Goal: Information Seeking & Learning: Learn about a topic

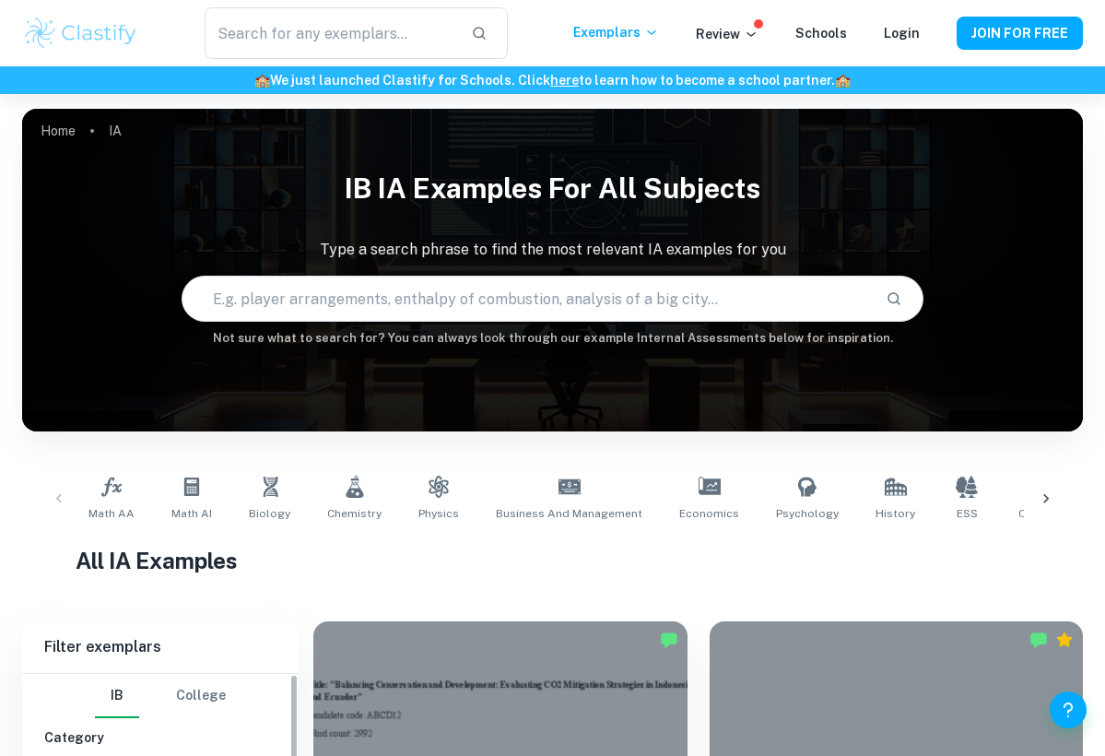
scroll to position [446, 0]
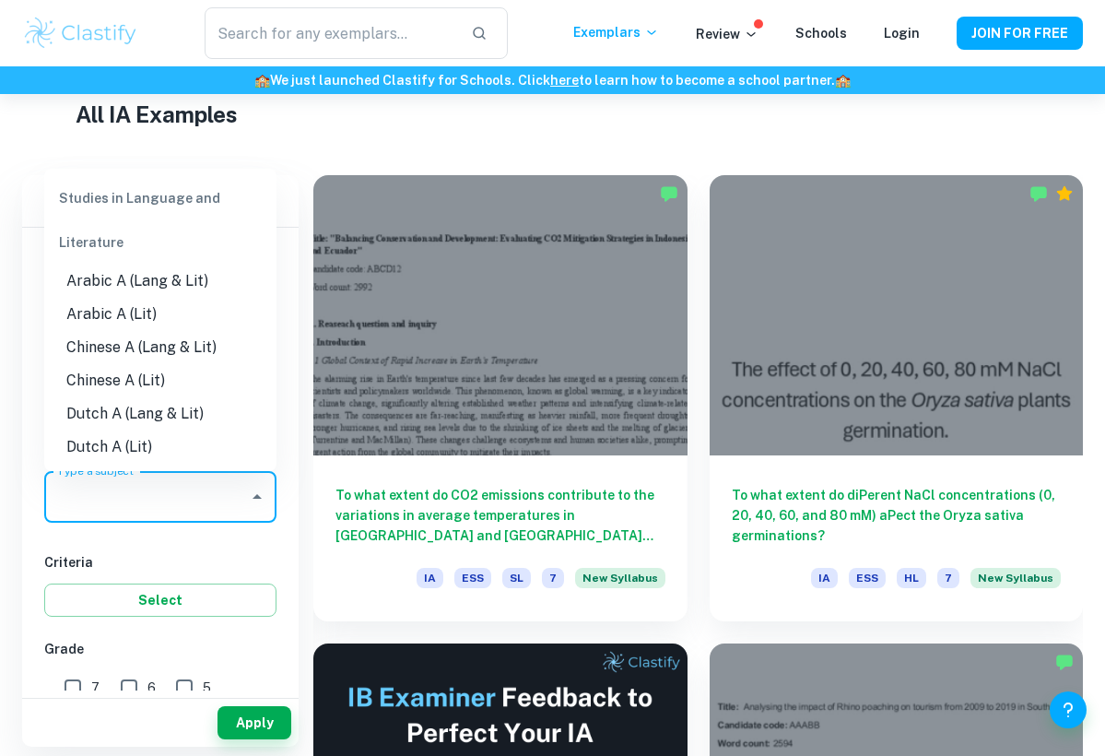
click at [133, 501] on input "Type a subject" at bounding box center [147, 496] width 188 height 35
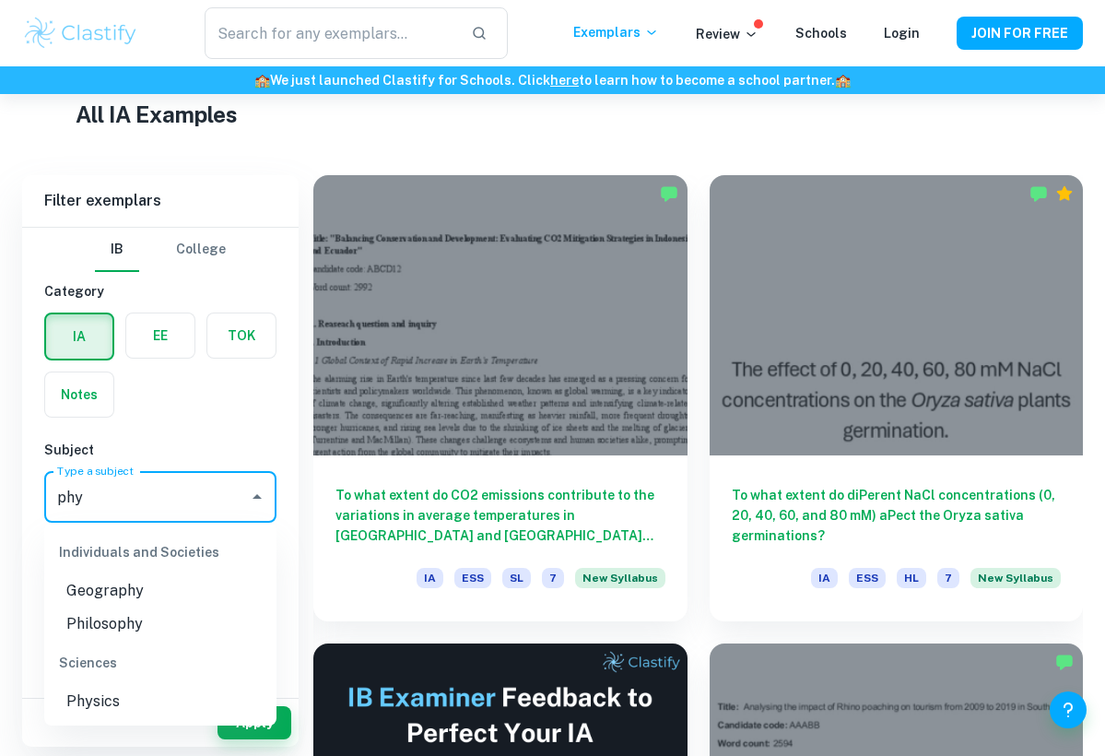
type input "phys"
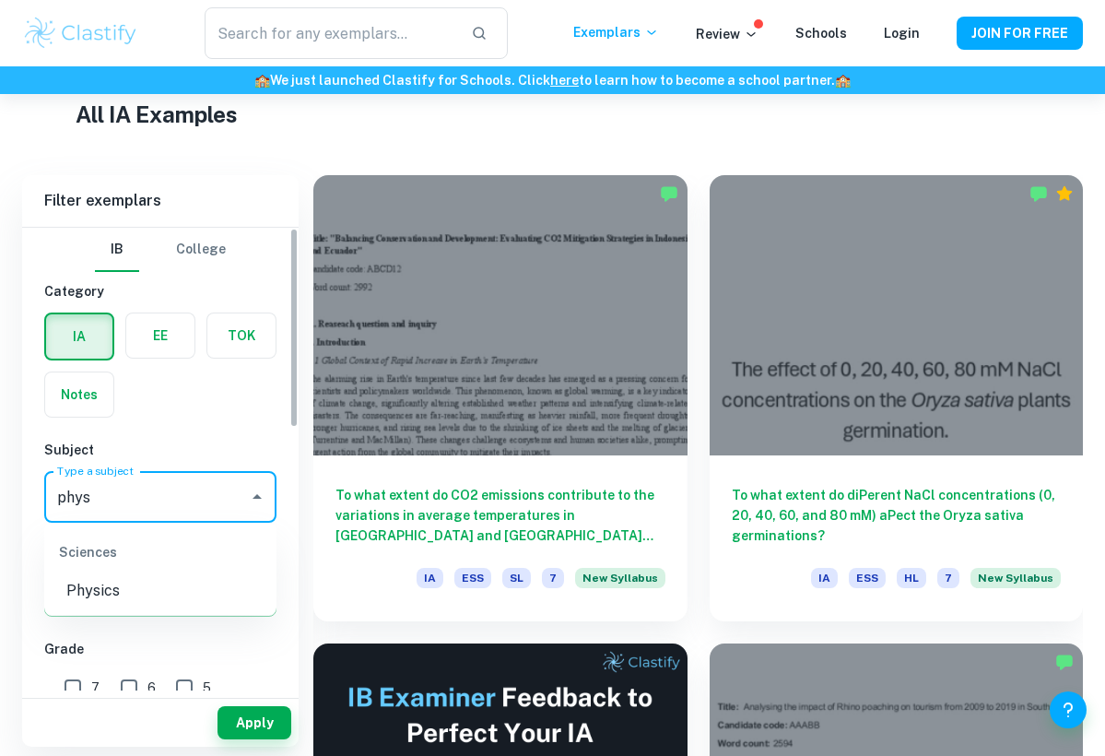
click at [89, 593] on li "Physics" at bounding box center [160, 590] width 232 height 33
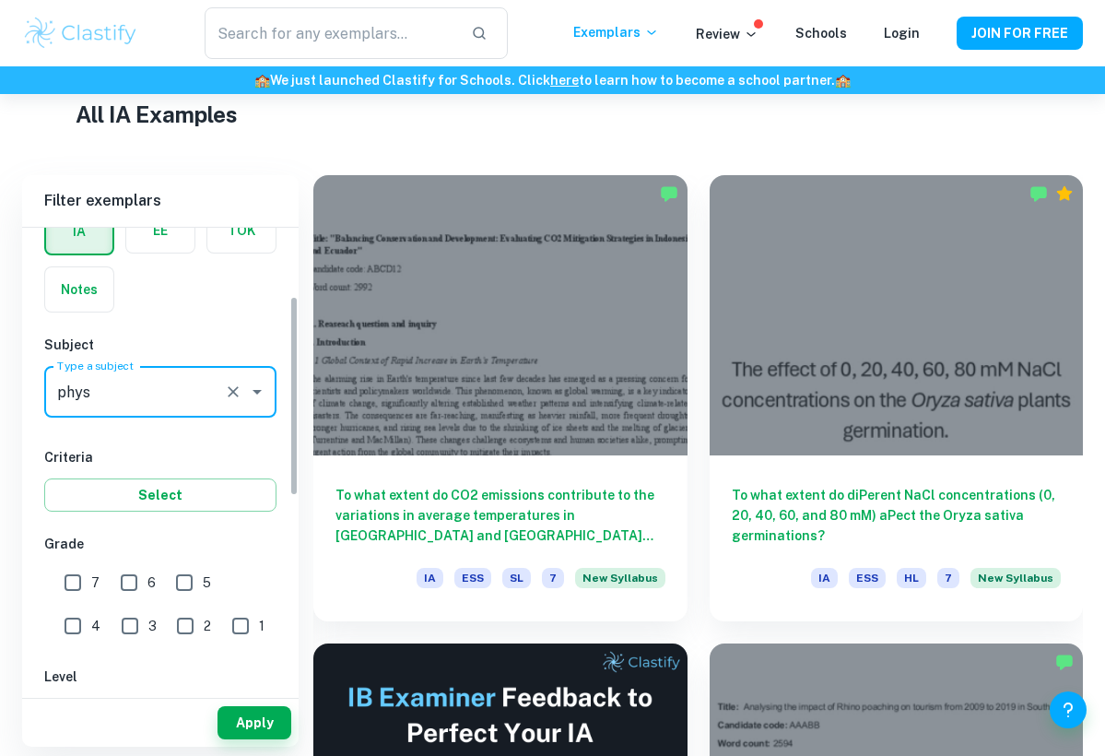
scroll to position [182, 0]
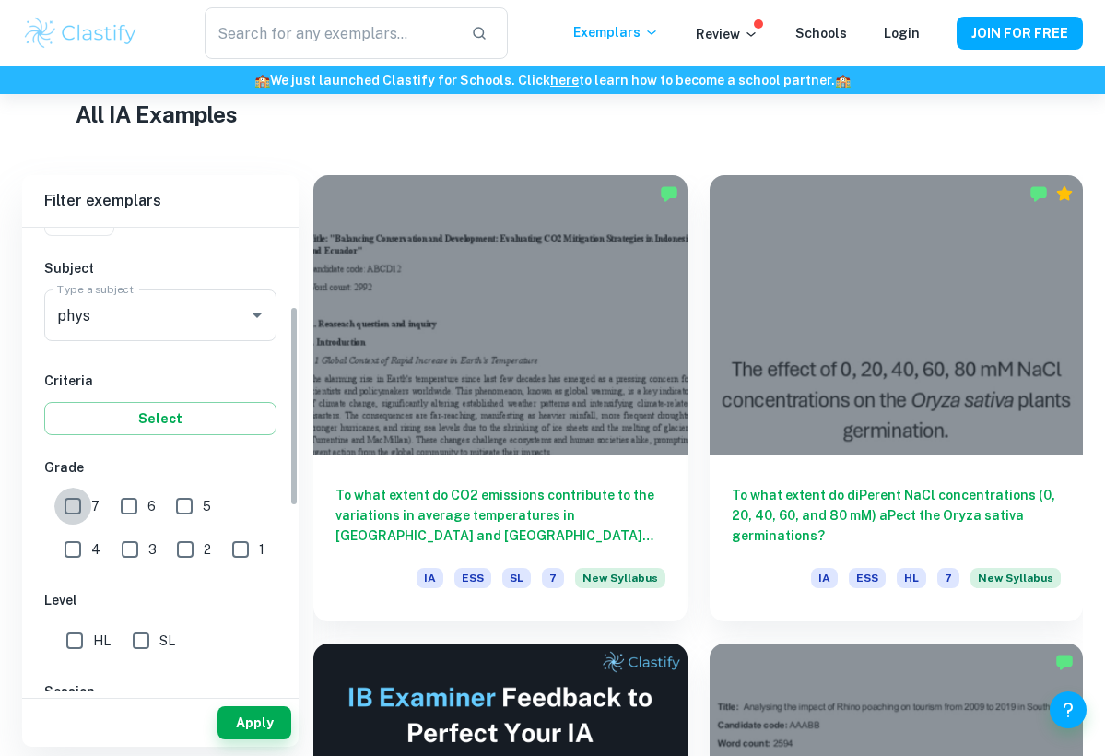
click at [75, 513] on input "7" at bounding box center [72, 506] width 37 height 37
checkbox input "true"
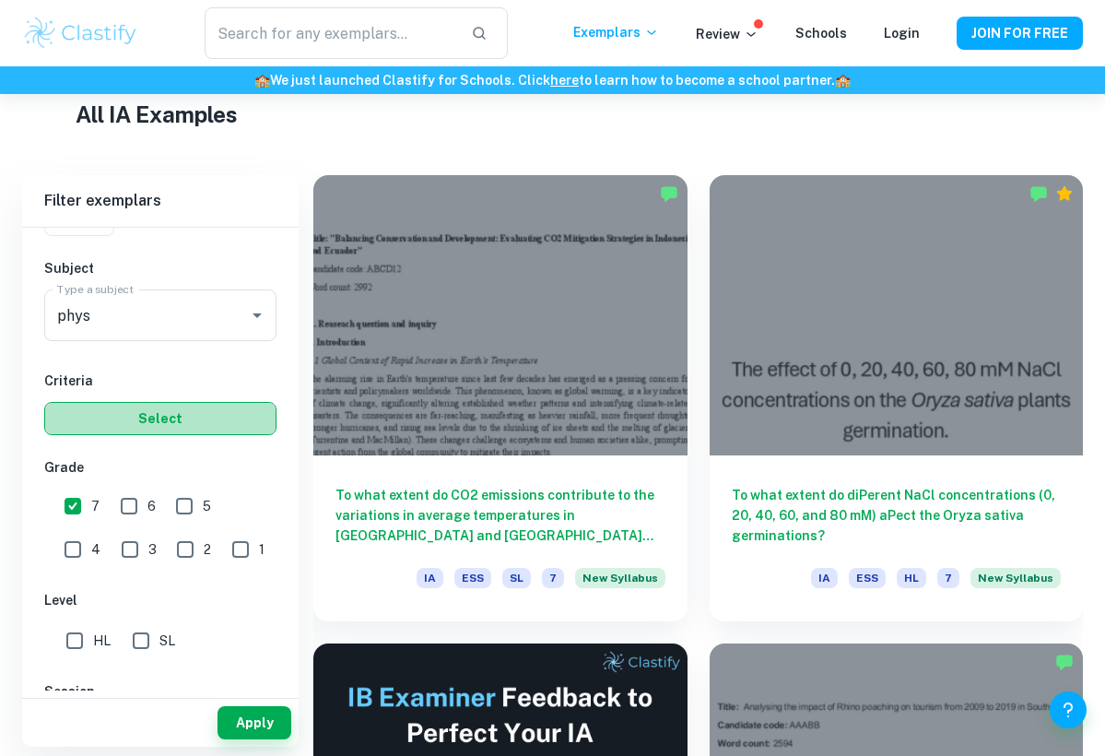
click at [126, 421] on button "Select" at bounding box center [160, 418] width 232 height 33
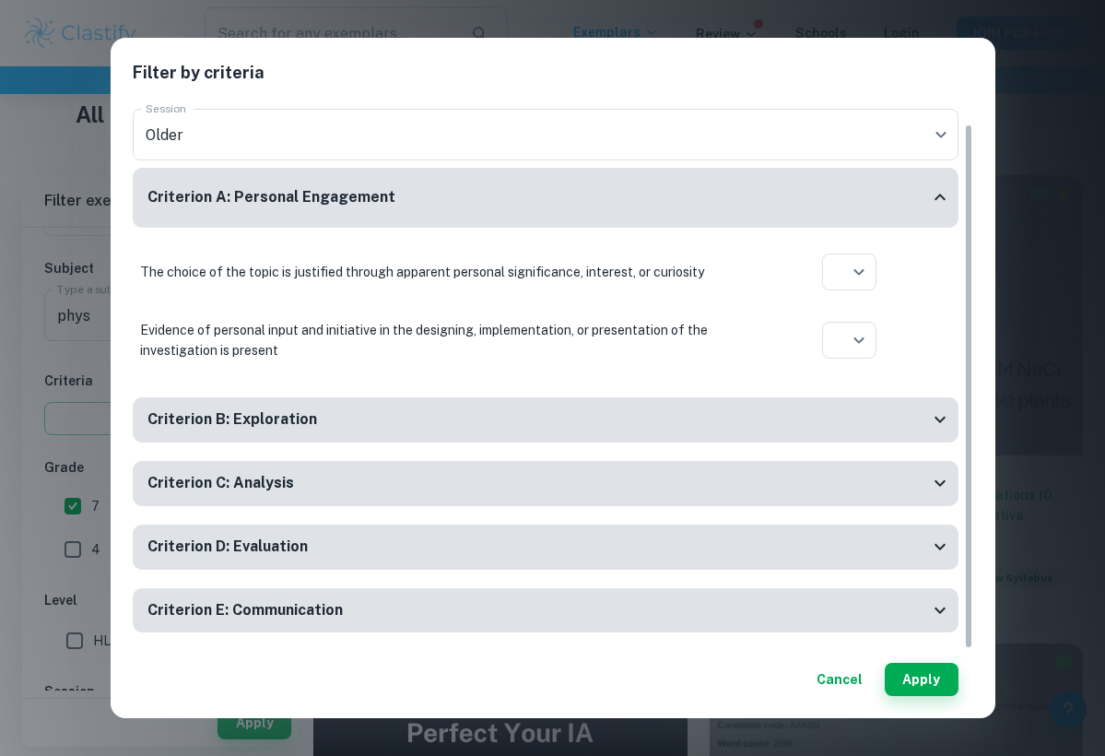
scroll to position [22, 0]
click at [827, 687] on button "Cancel" at bounding box center [840, 679] width 61 height 33
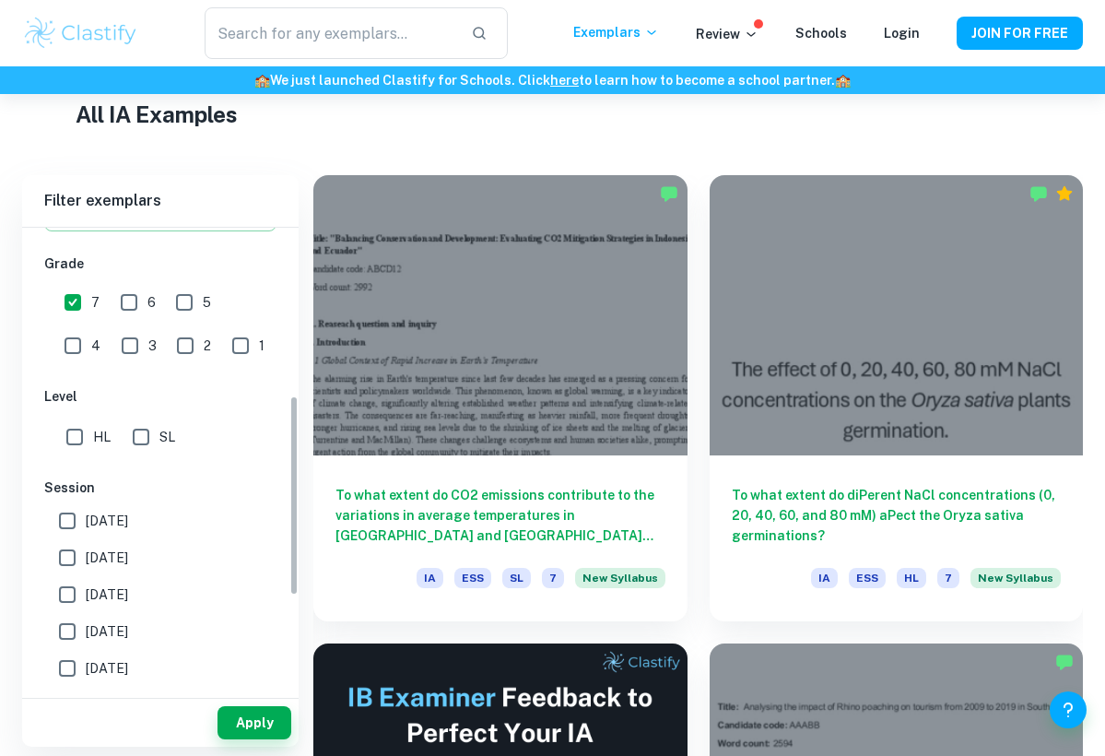
scroll to position [424, 0]
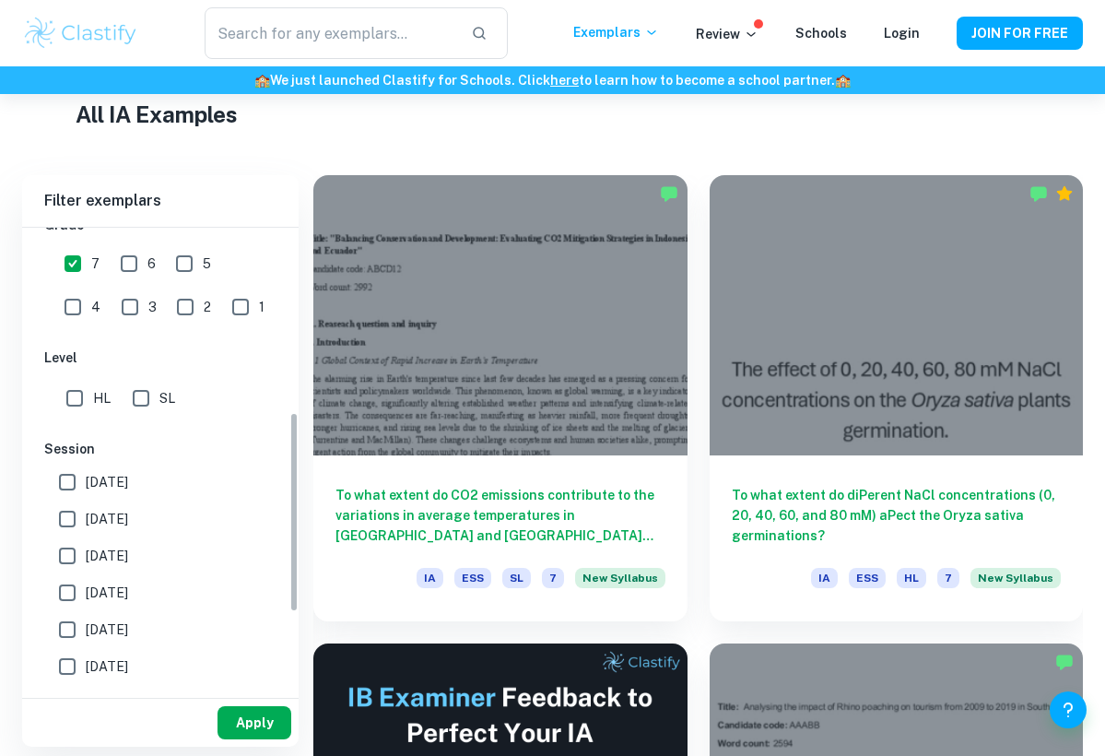
click at [261, 719] on button "Apply" at bounding box center [255, 722] width 74 height 33
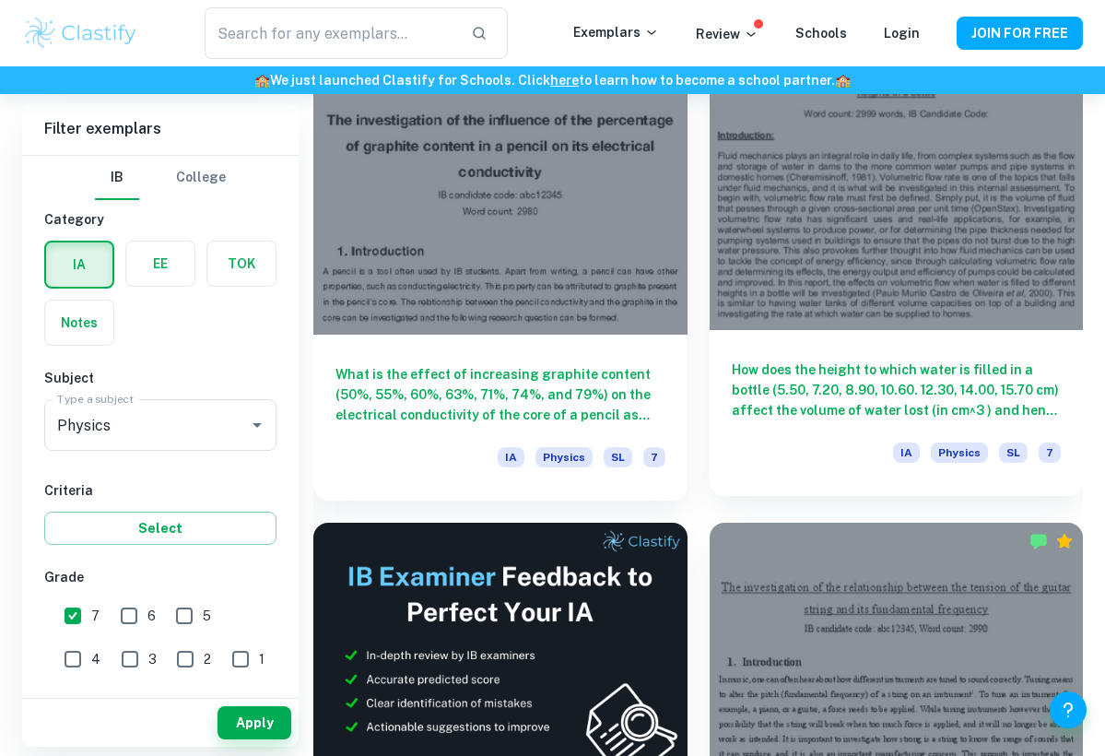
scroll to position [532, 0]
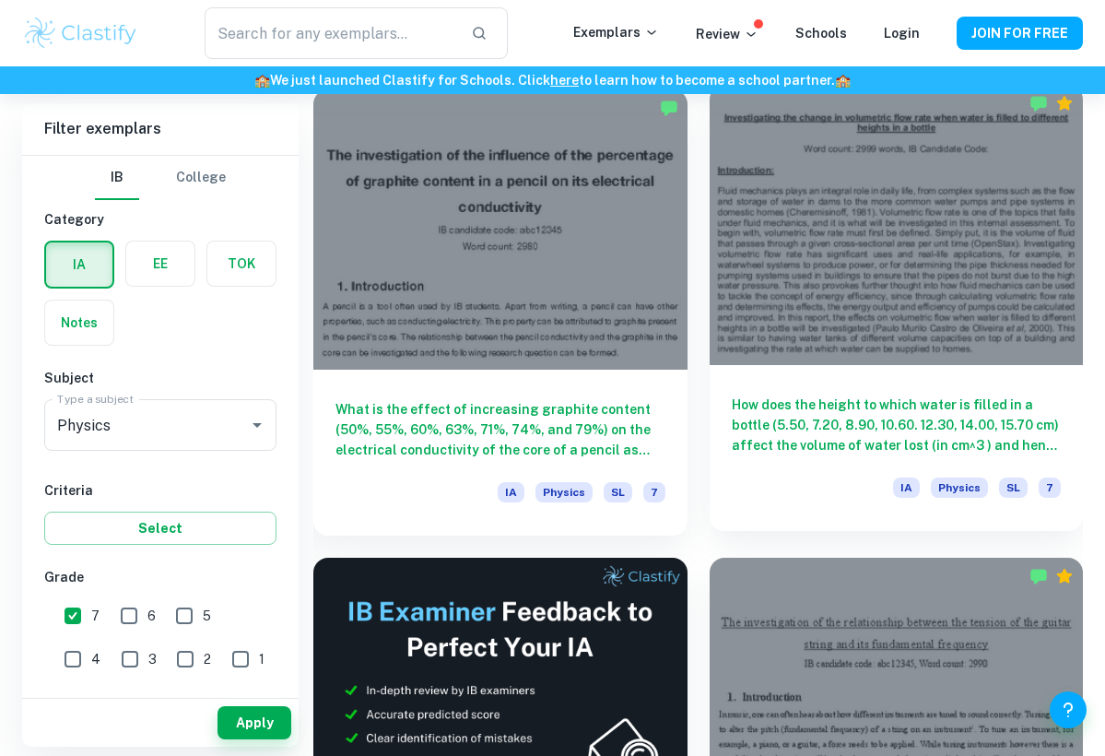
click at [827, 409] on h6 "How does the height to which water is filled in a bottle (5.50, 7.20, 8.90, 10.…" at bounding box center [897, 425] width 330 height 61
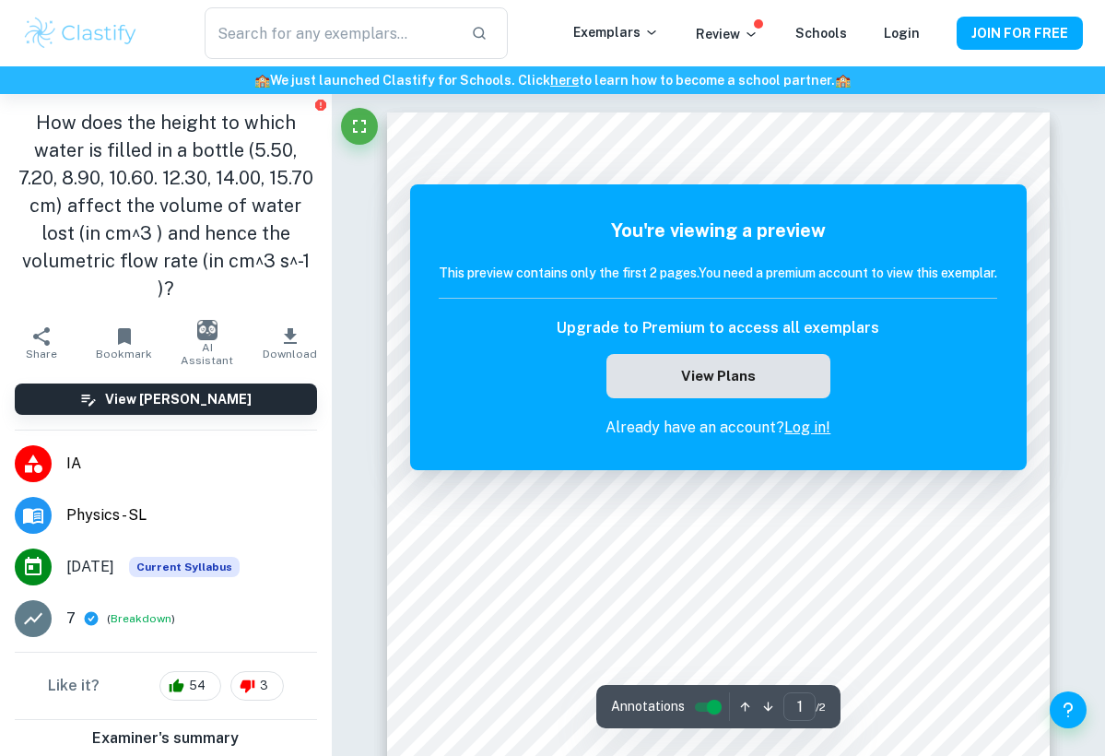
click at [778, 384] on button "View Plans" at bounding box center [718, 376] width 223 height 44
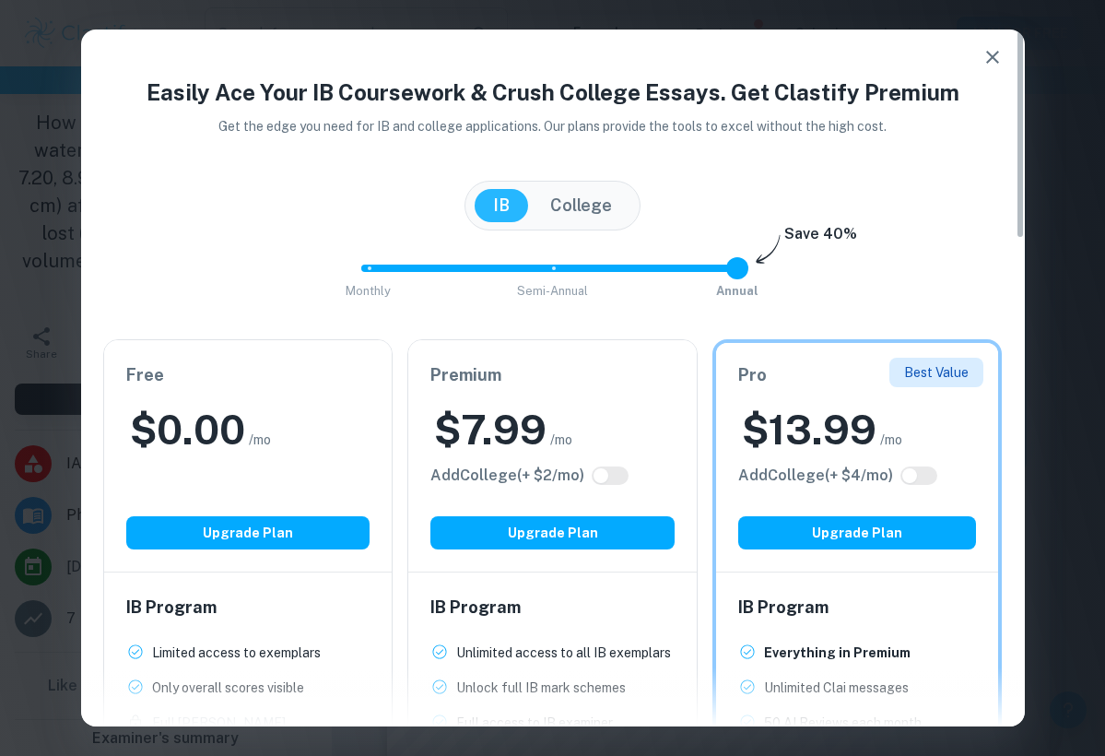
click at [1006, 44] on button "button" at bounding box center [993, 57] width 37 height 37
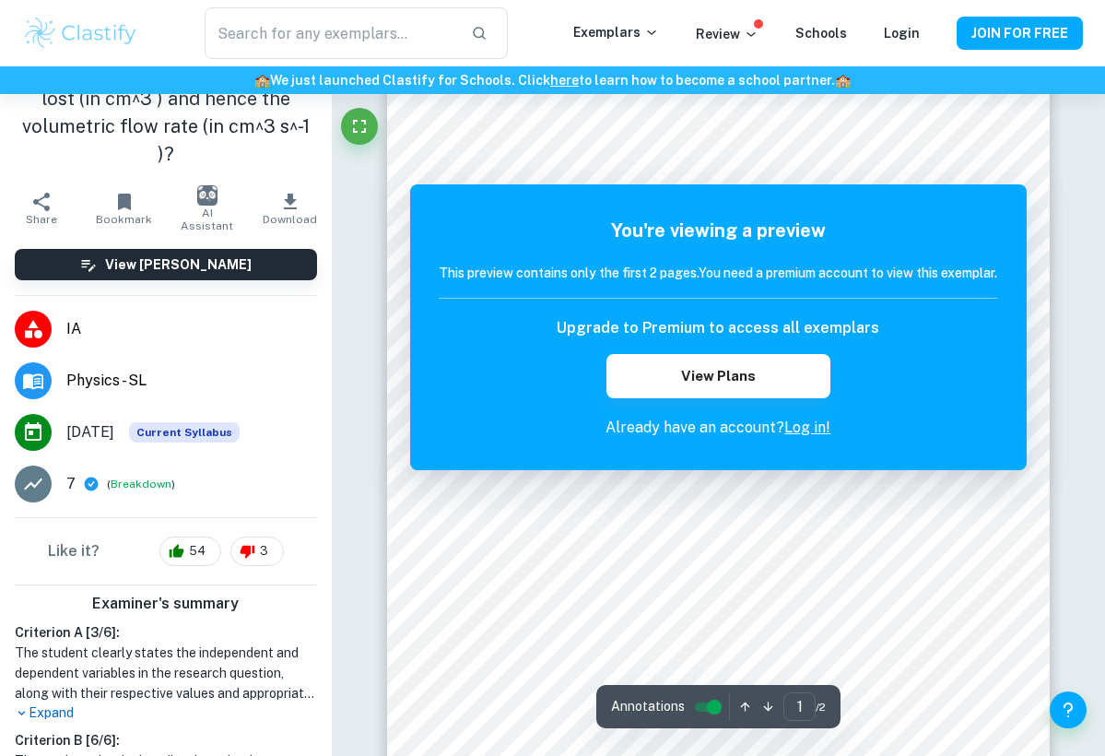
scroll to position [214, 0]
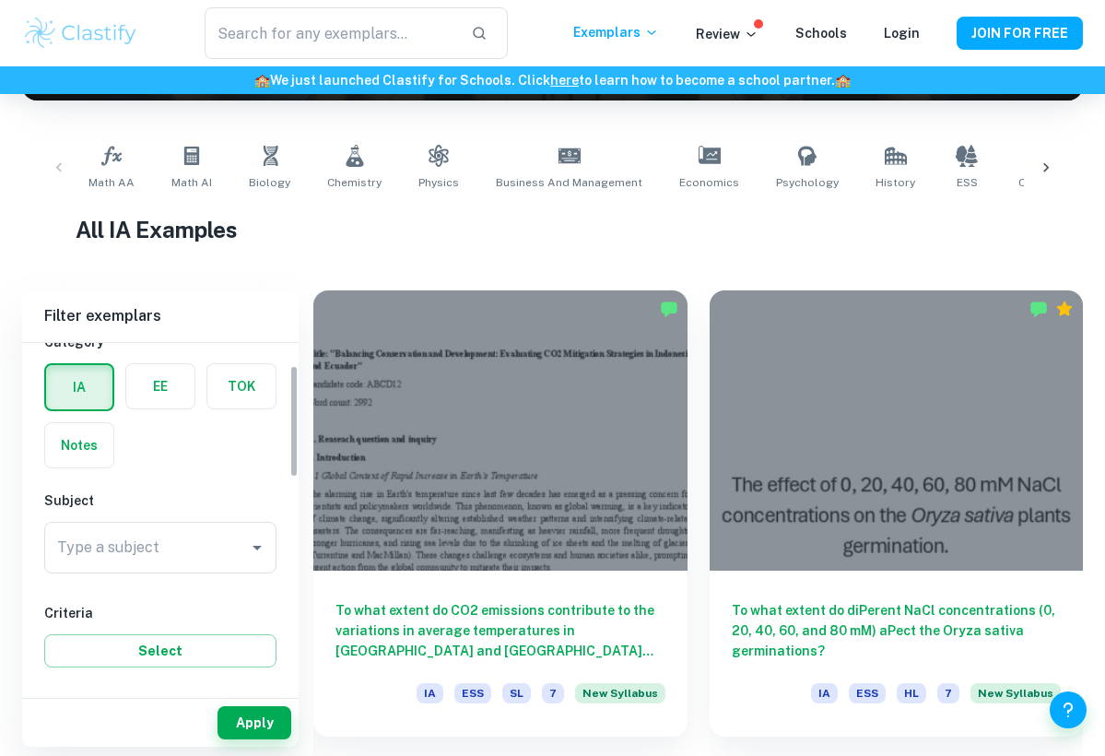
scroll to position [79, 0]
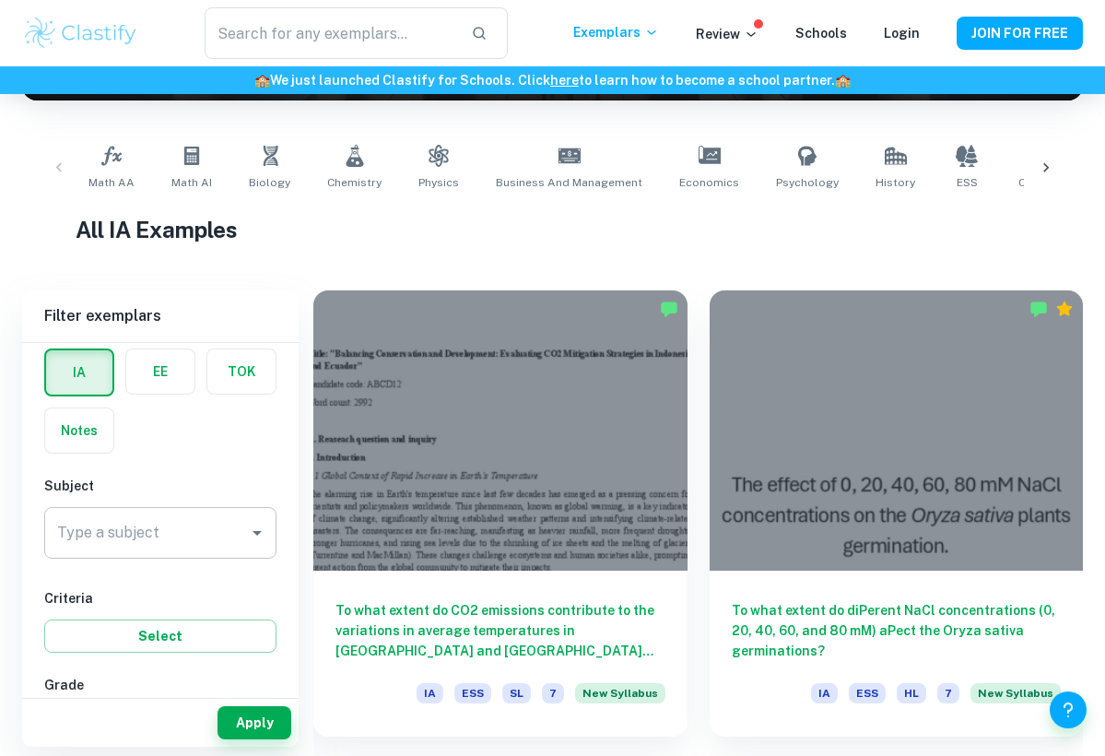
click at [146, 546] on input "Type a subject" at bounding box center [147, 532] width 188 height 35
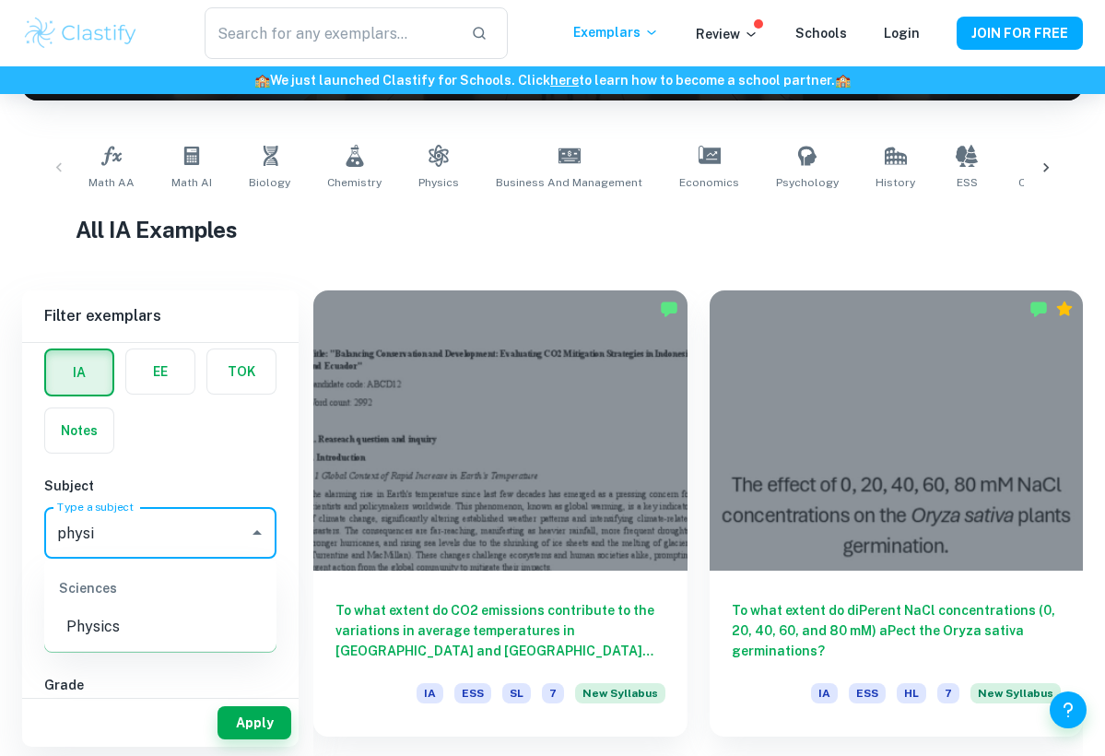
type input "physic"
click at [52, 641] on li "Physics" at bounding box center [160, 626] width 232 height 33
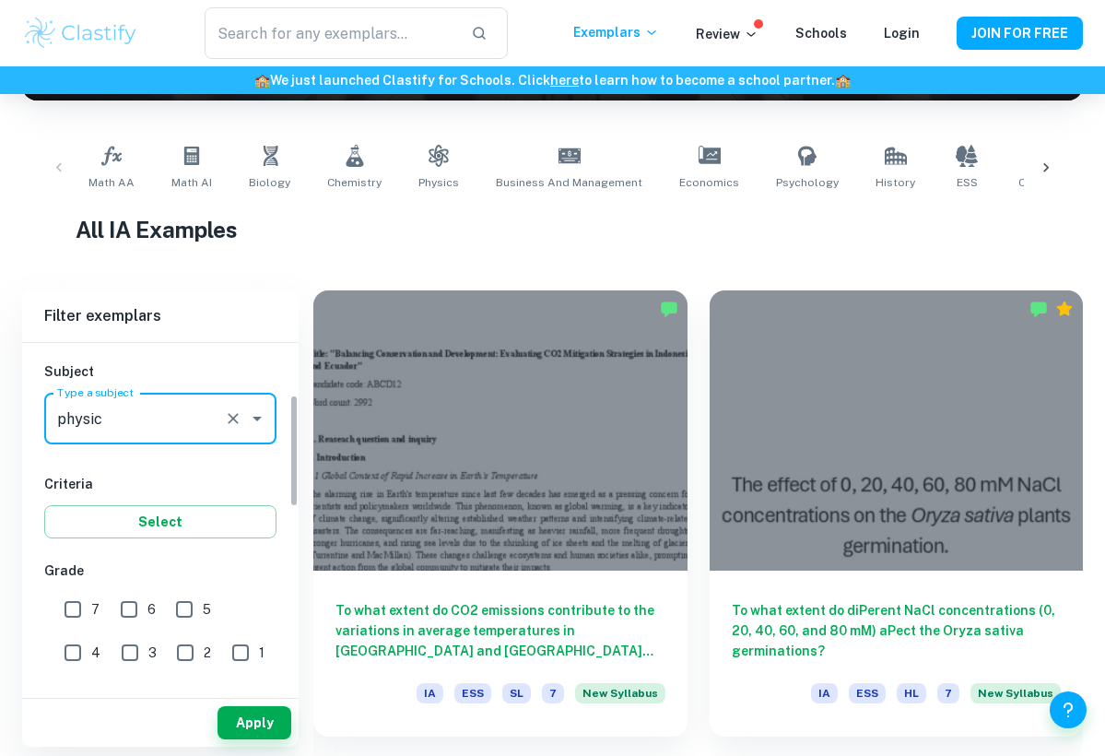
scroll to position [195, 0]
click at [74, 604] on input "7" at bounding box center [72, 607] width 37 height 37
checkbox input "true"
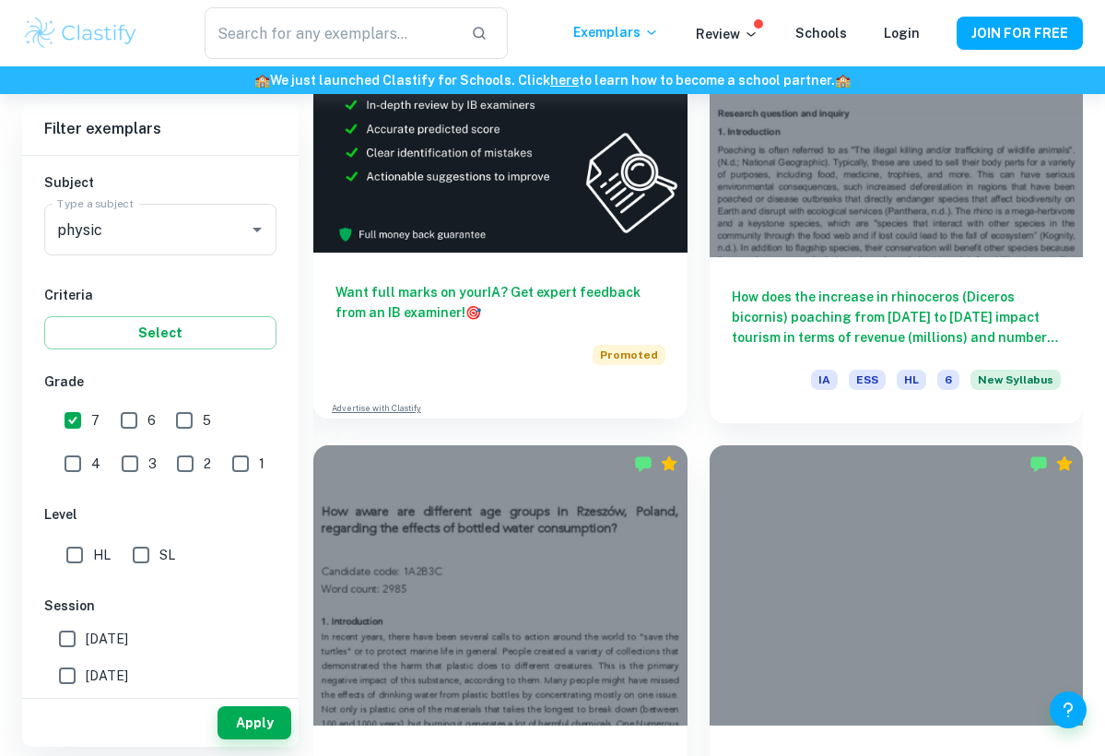
scroll to position [1139, 0]
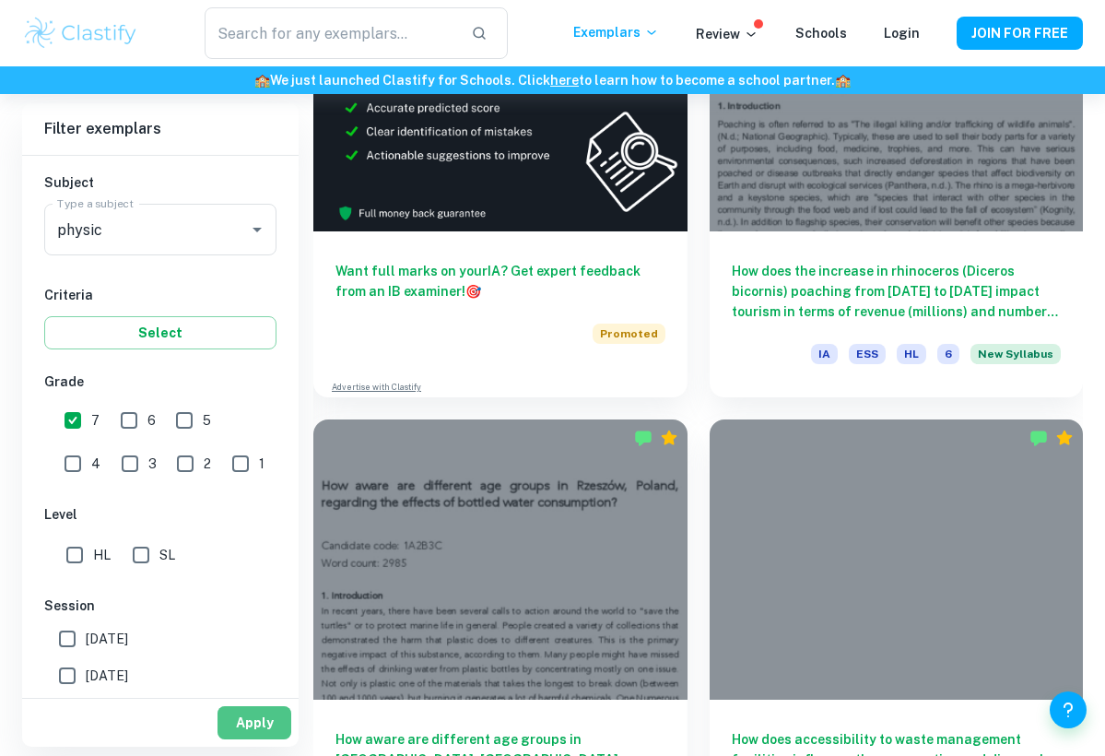
click at [277, 717] on button "Apply" at bounding box center [255, 722] width 74 height 33
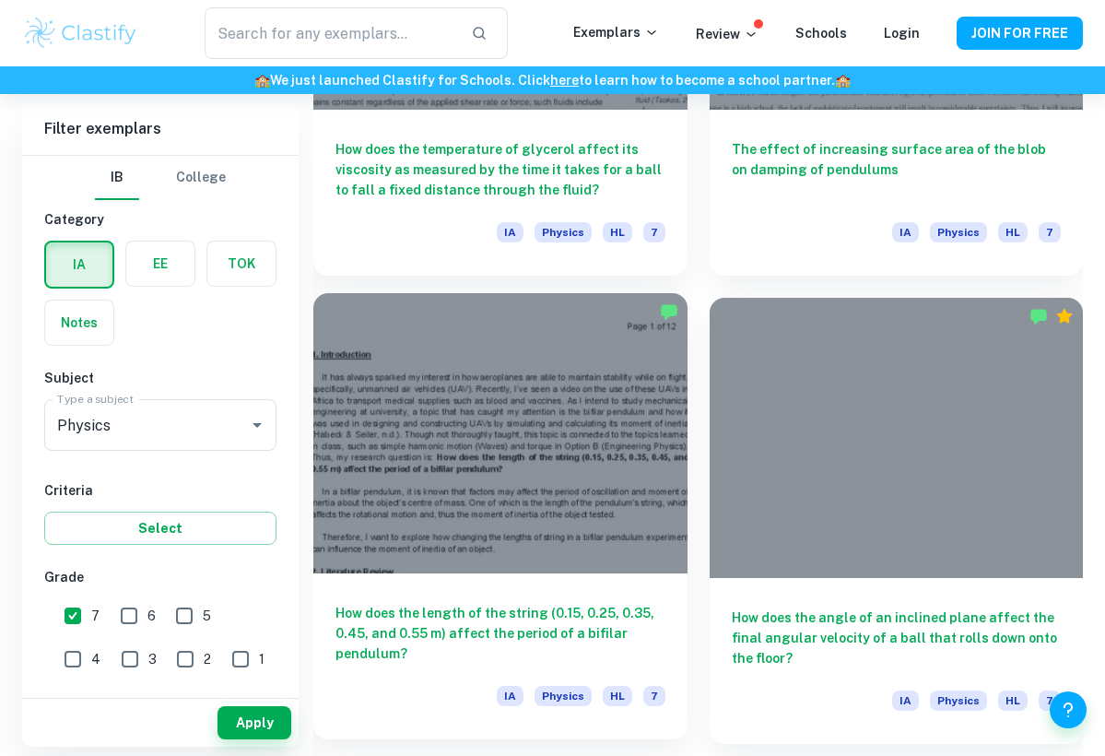
scroll to position [3710, 0]
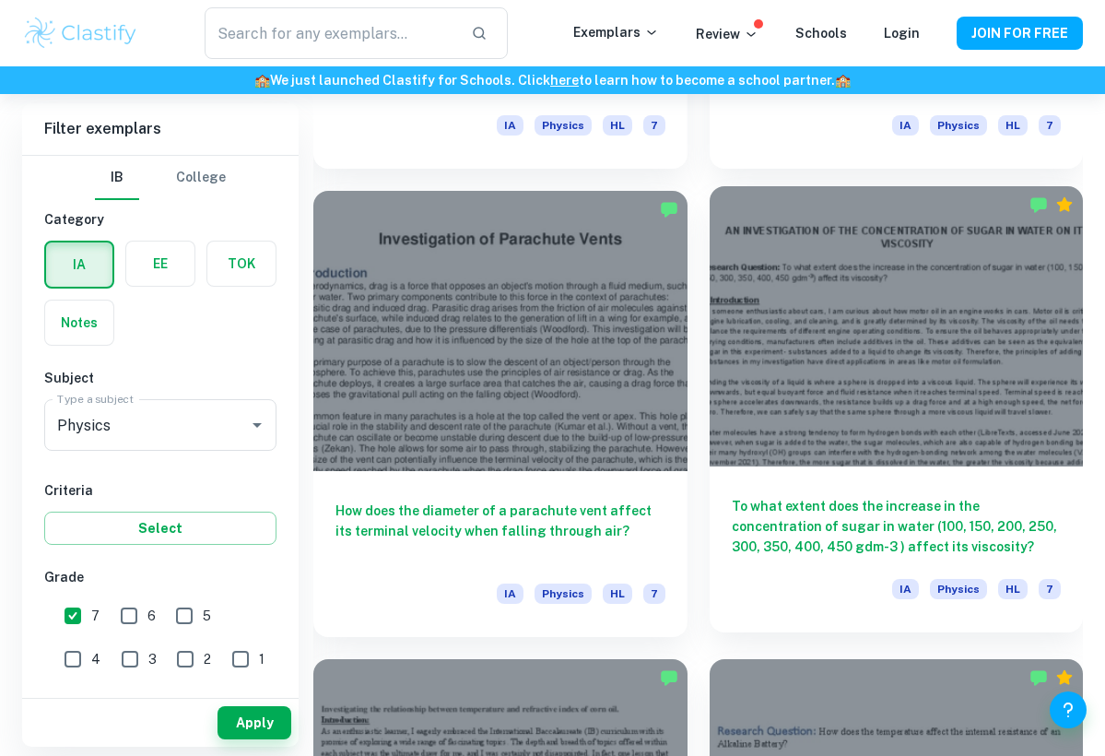
click at [814, 523] on h6 "To what extent does the increase in the concentration of sugar in water (100, 1…" at bounding box center [897, 526] width 330 height 61
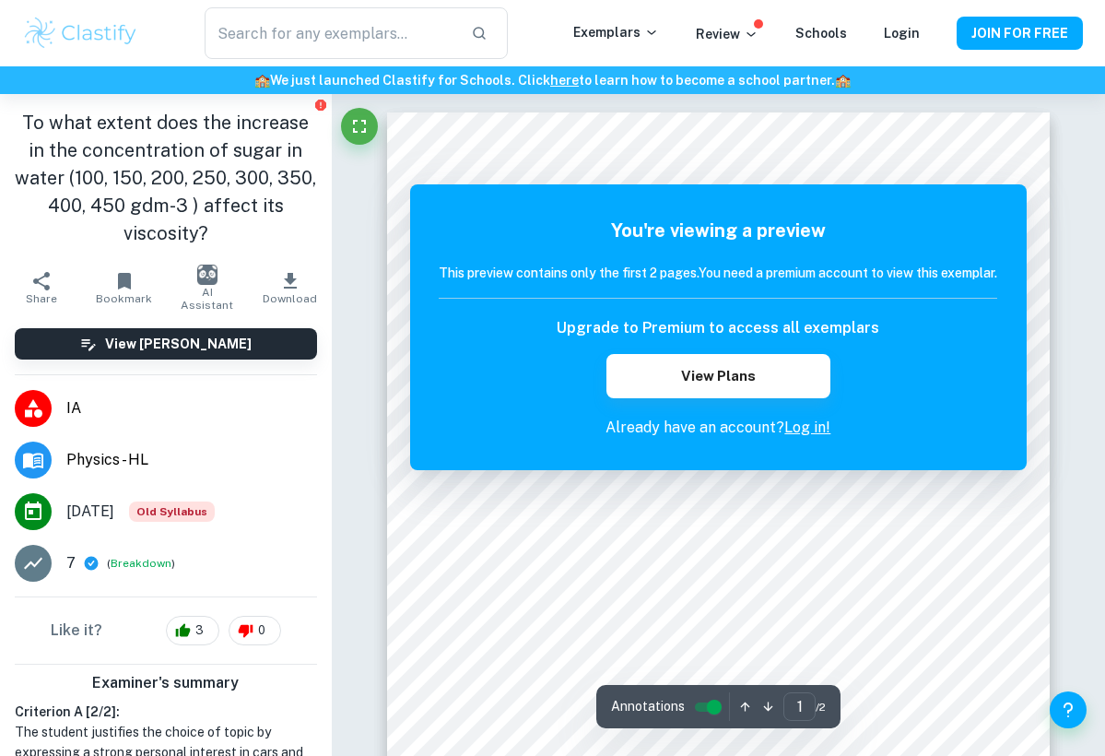
click at [998, 195] on div "You're viewing a preview This preview contains only the first 2 pages. You need…" at bounding box center [718, 327] width 617 height 286
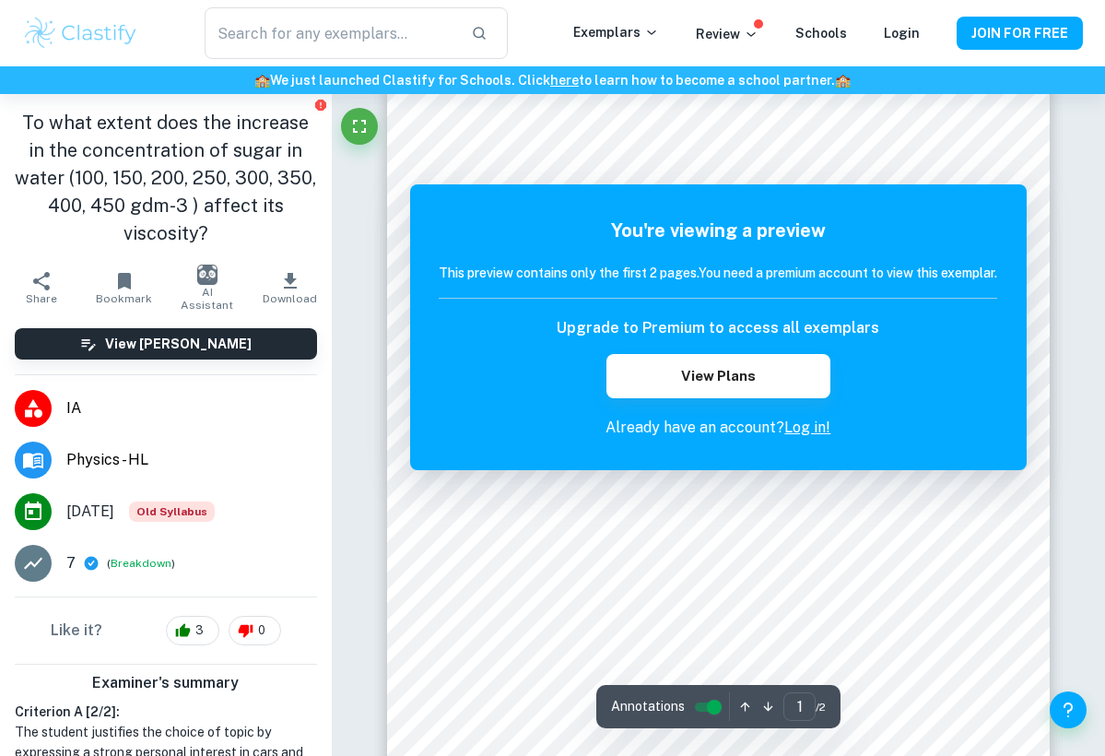
scroll to position [160, 0]
